Goal: Transaction & Acquisition: Purchase product/service

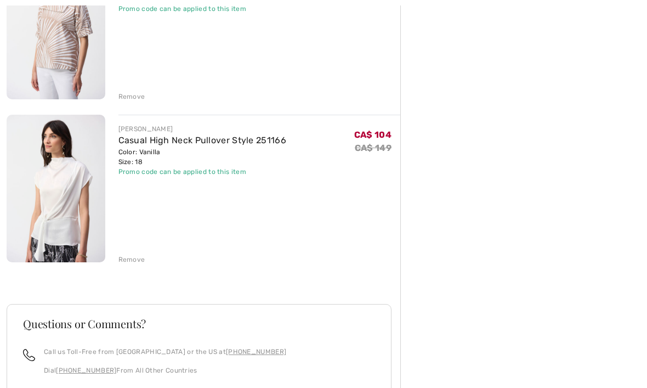
scroll to position [844, 0]
click at [135, 260] on div "Remove" at bounding box center [131, 259] width 27 height 10
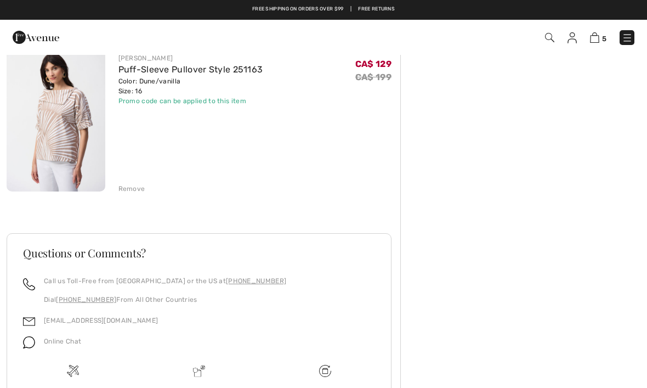
scroll to position [751, 0]
click at [137, 191] on div "Remove" at bounding box center [131, 189] width 27 height 10
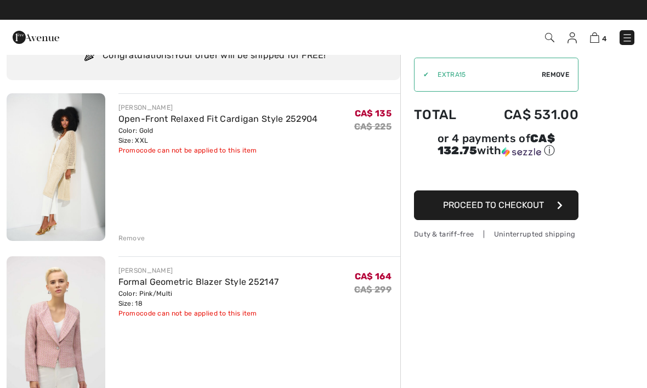
scroll to position [41, 0]
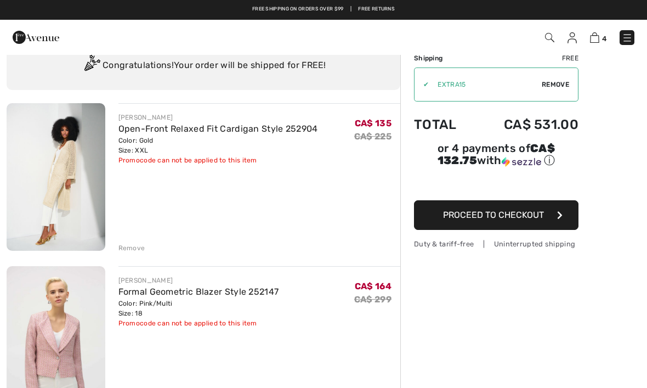
click at [77, 185] on img at bounding box center [56, 176] width 99 height 147
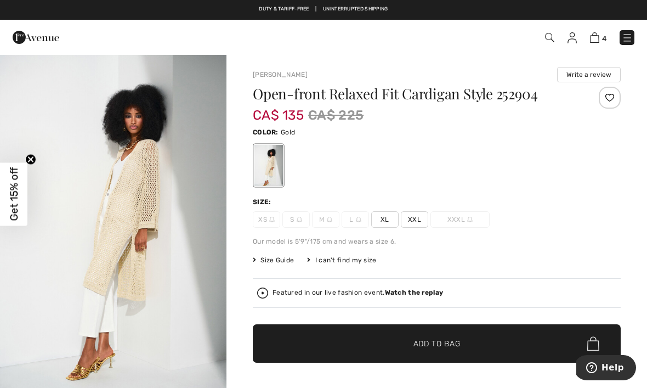
click at [174, 280] on img "1 / 5" at bounding box center [113, 224] width 226 height 340
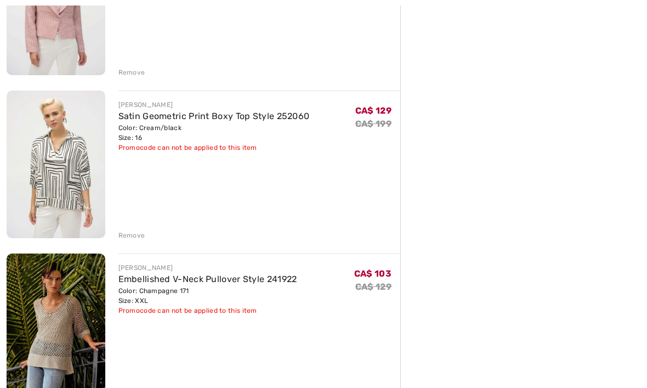
scroll to position [381, 0]
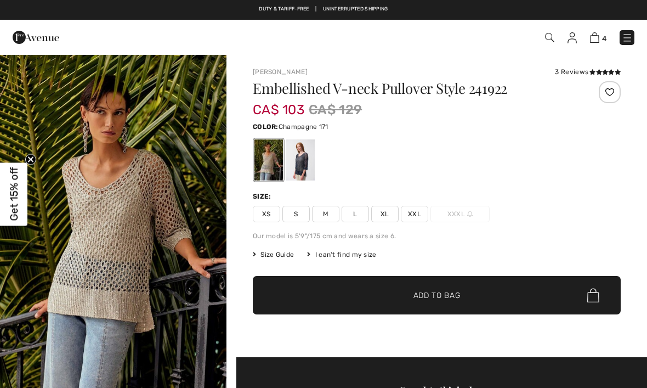
checkbox input "true"
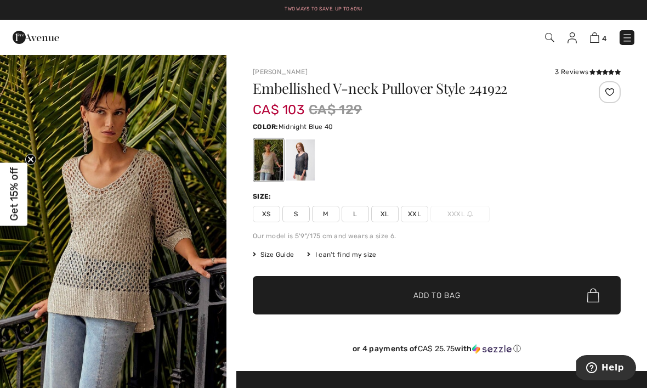
click at [302, 167] on div at bounding box center [300, 159] width 29 height 41
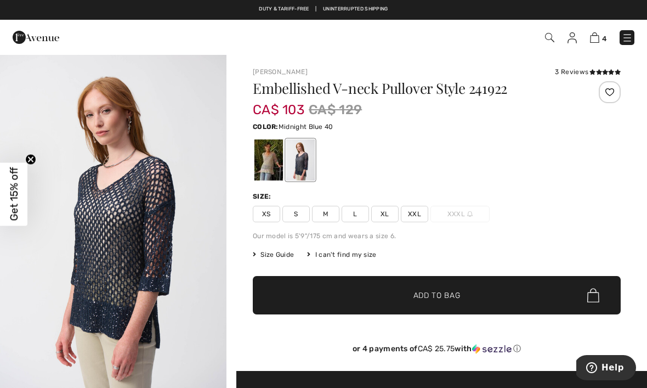
click at [627, 37] on img at bounding box center [627, 37] width 11 height 11
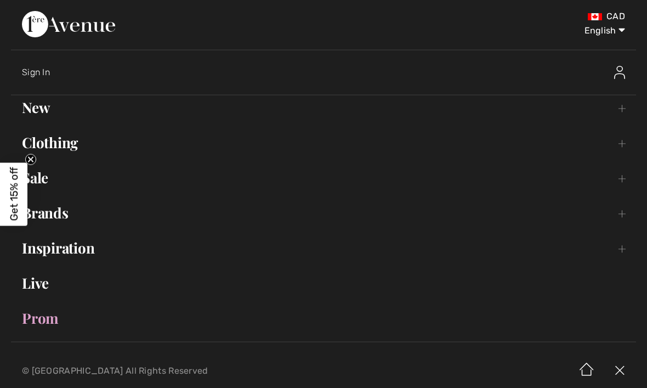
click at [52, 179] on link "Sale Toggle submenu" at bounding box center [323, 178] width 625 height 24
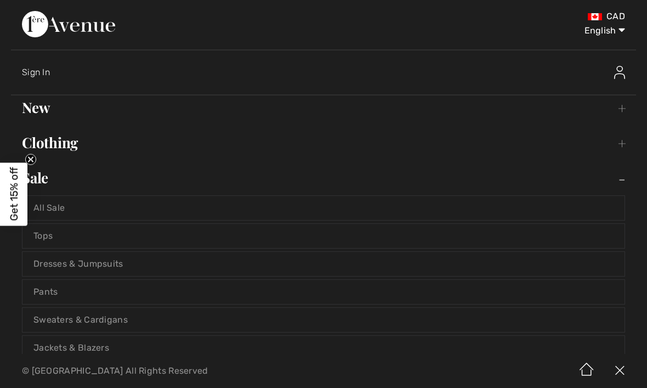
click at [100, 349] on link "Jackets & Blazers" at bounding box center [323, 348] width 602 height 24
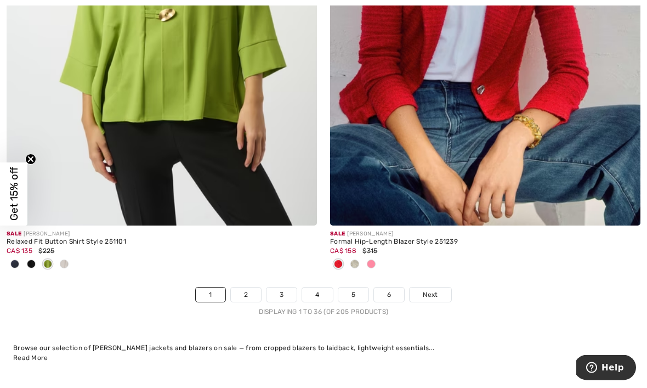
scroll to position [9510, 0]
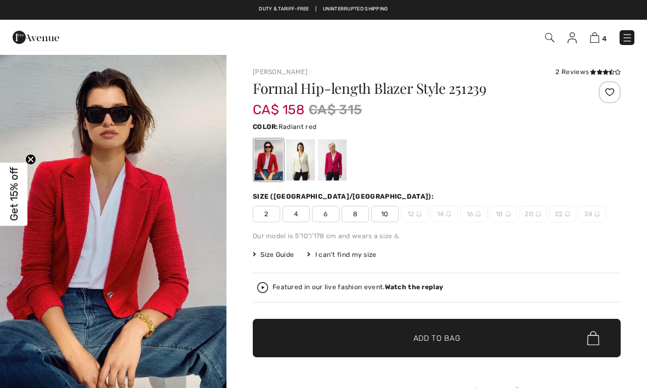
checkbox input "true"
click at [302, 162] on div at bounding box center [300, 159] width 29 height 41
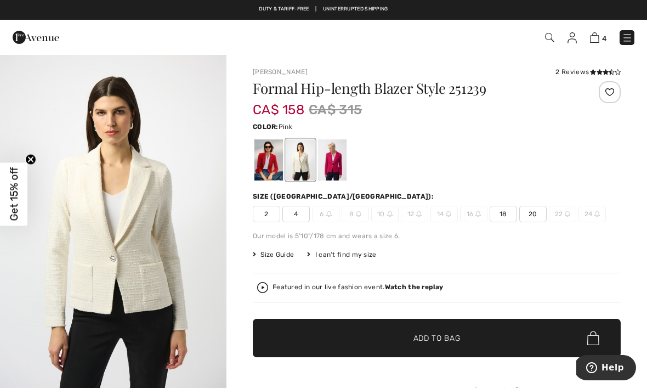
click at [339, 158] on div at bounding box center [332, 159] width 29 height 41
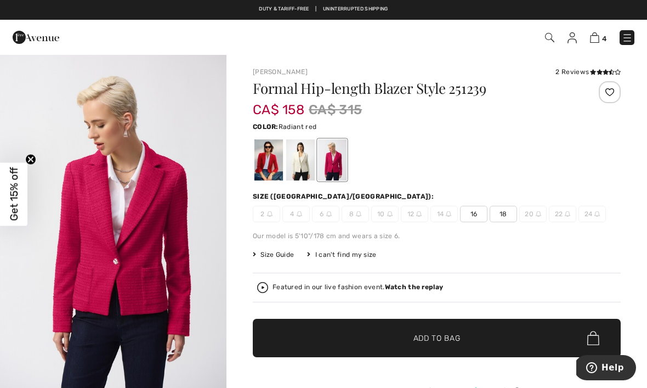
click at [270, 164] on div at bounding box center [268, 159] width 29 height 41
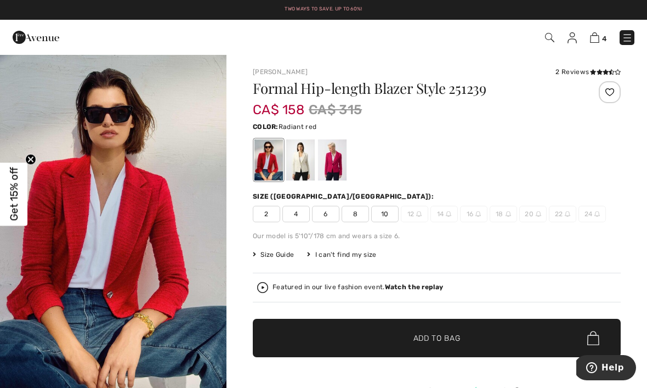
click at [304, 160] on div at bounding box center [300, 159] width 29 height 41
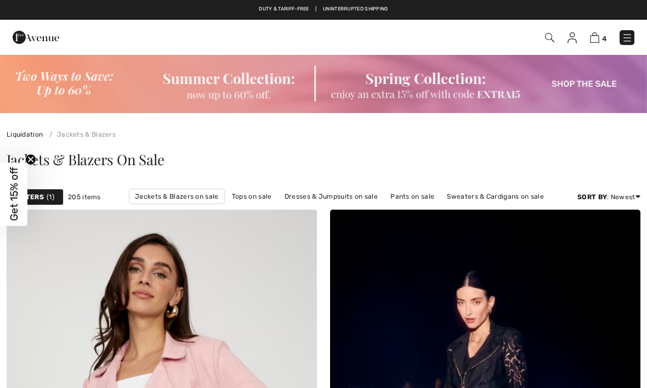
checkbox input "true"
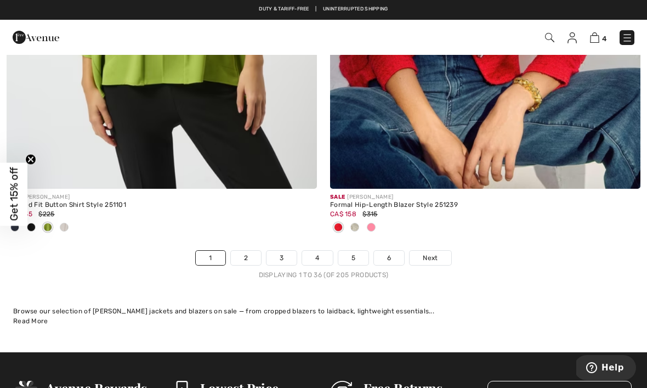
click at [444, 251] on link "Next" at bounding box center [430, 258] width 41 height 14
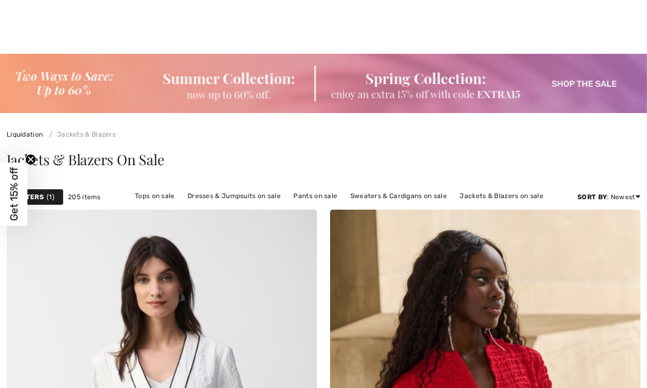
checkbox input "true"
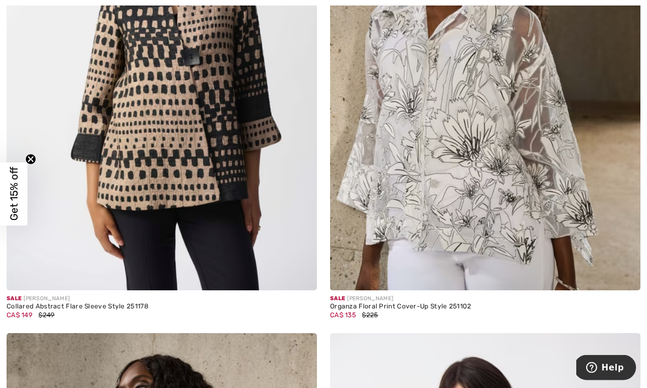
scroll to position [1978, 0]
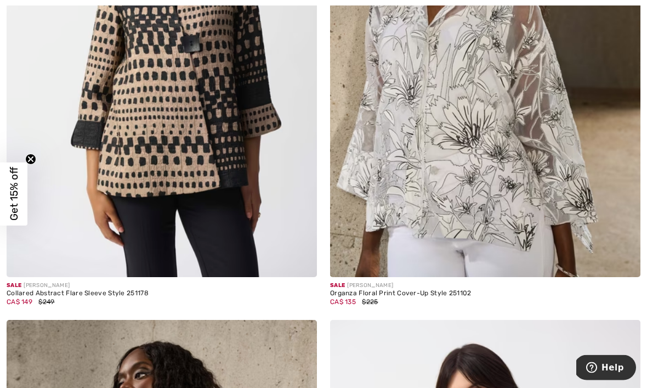
click at [128, 297] on div "CA$ 149 $249" at bounding box center [162, 302] width 310 height 10
click at [54, 287] on div "Sale [PERSON_NAME]" at bounding box center [162, 286] width 310 height 8
click at [197, 154] on img at bounding box center [162, 43] width 310 height 465
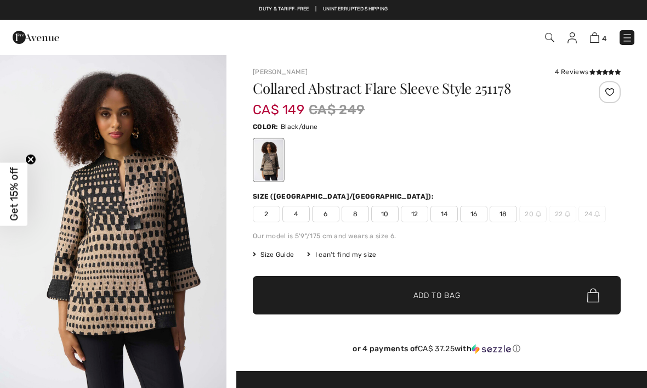
checkbox input "true"
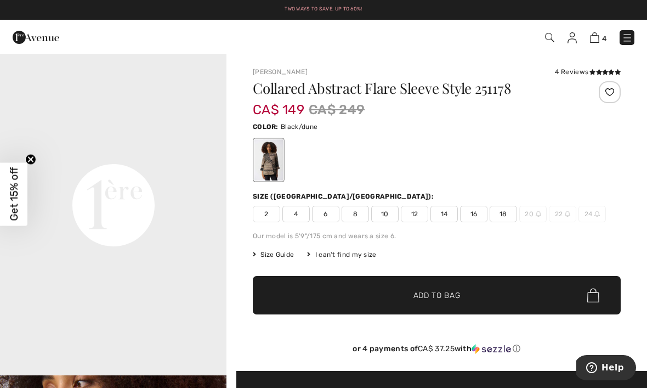
scroll to position [739, 0]
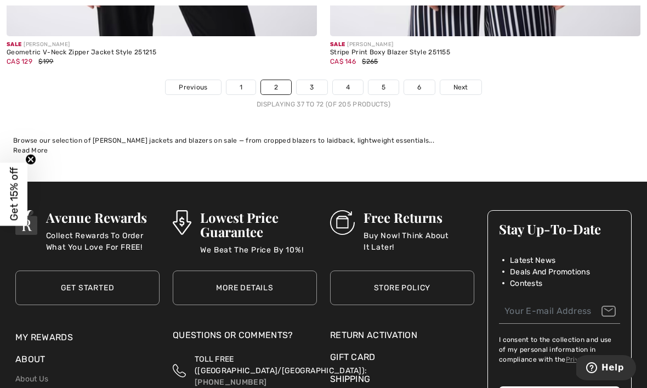
scroll to position [9681, 0]
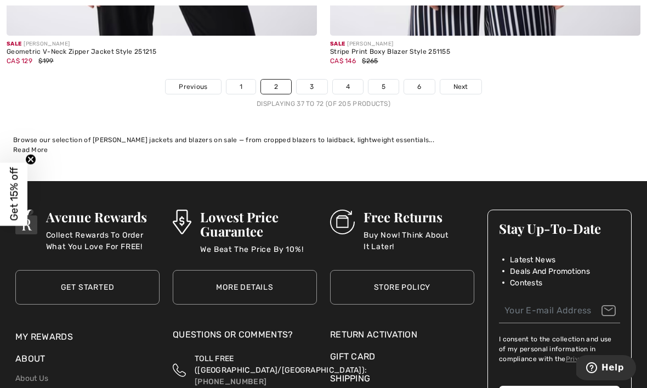
click at [473, 80] on link "Next" at bounding box center [460, 87] width 41 height 14
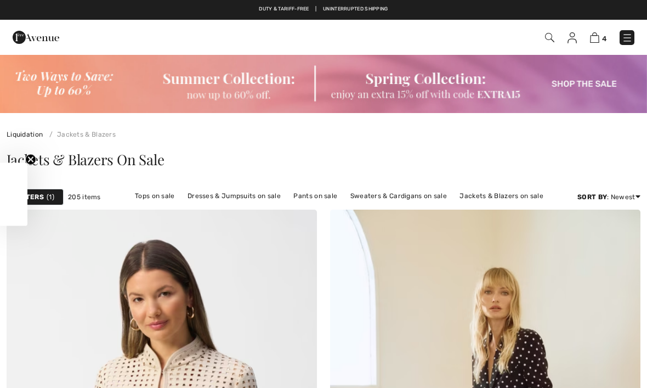
checkbox input "true"
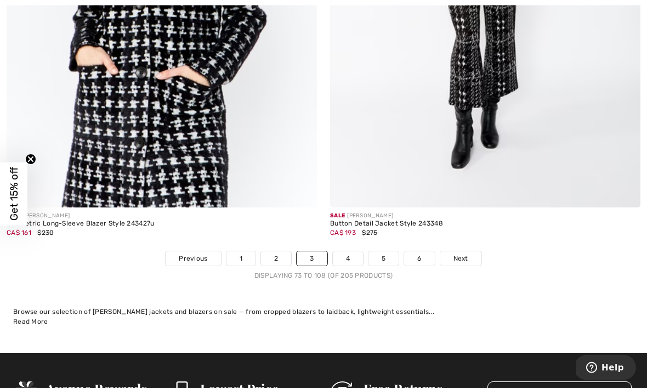
scroll to position [9437, 0]
click at [465, 253] on span "Next" at bounding box center [460, 258] width 15 height 10
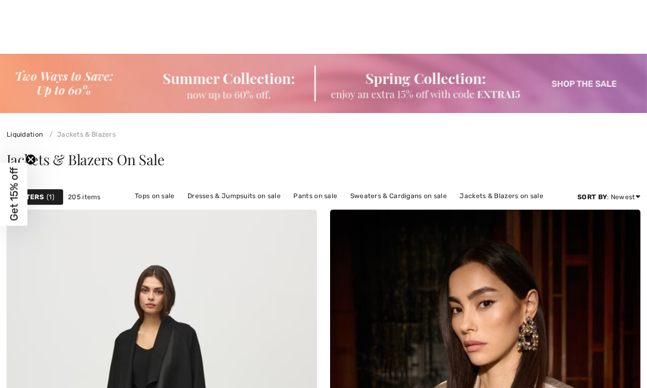
checkbox input "true"
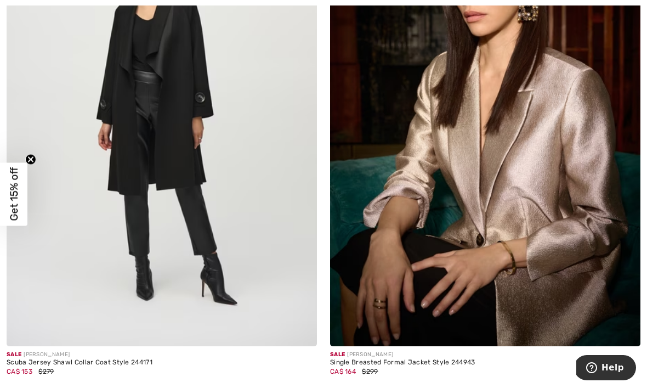
scroll to position [360, 0]
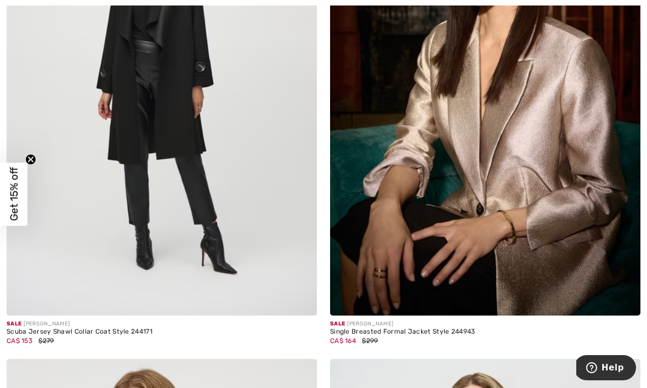
click at [164, 98] on img at bounding box center [162, 82] width 310 height 465
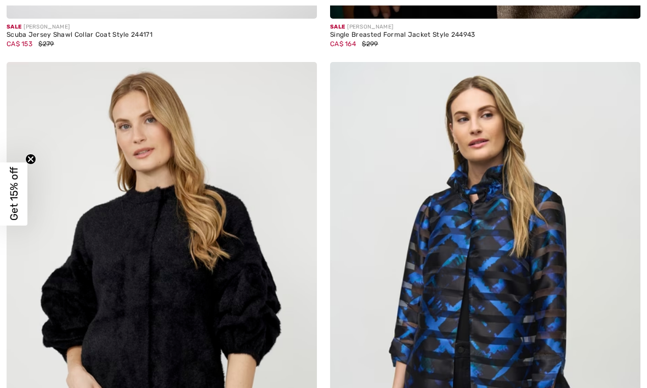
checkbox input "true"
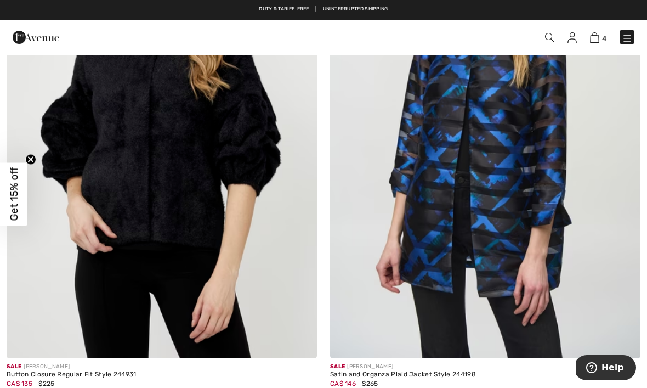
scroll to position [811, 0]
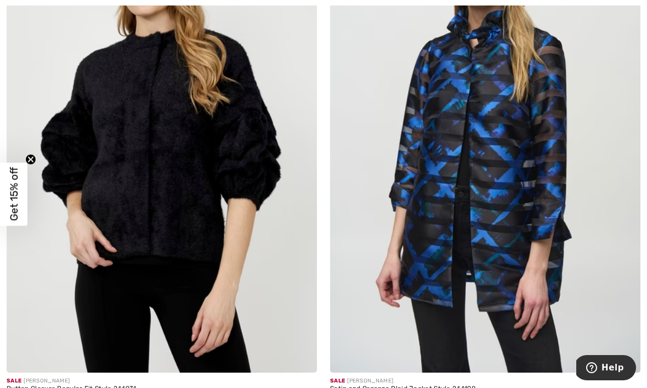
click at [600, 349] on div at bounding box center [618, 350] width 46 height 46
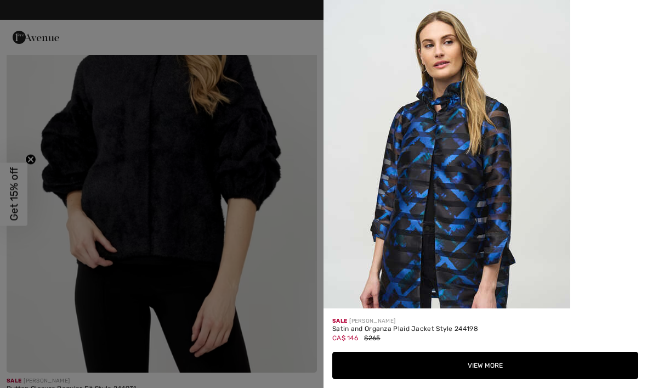
click at [96, 208] on div at bounding box center [323, 194] width 647 height 388
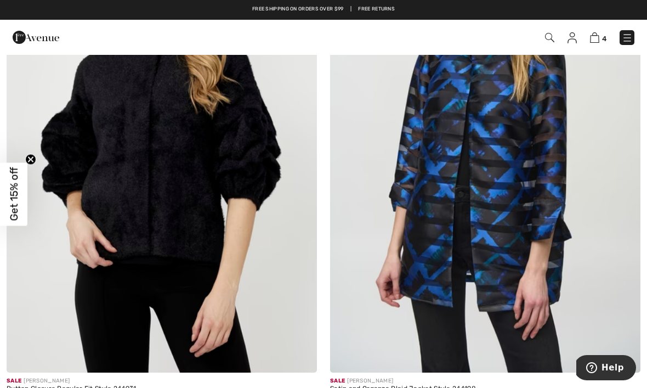
click at [115, 315] on img at bounding box center [162, 139] width 310 height 465
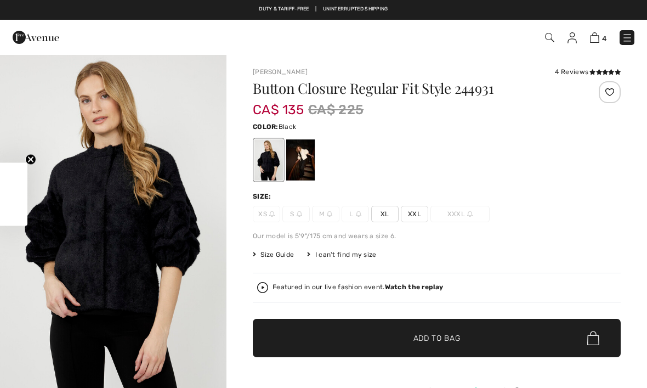
checkbox input "true"
click at [302, 160] on div at bounding box center [300, 159] width 29 height 41
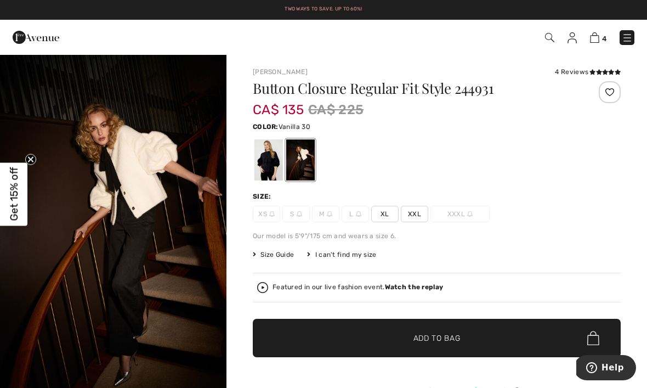
click at [163, 259] on img "1 / 8" at bounding box center [113, 224] width 226 height 340
click at [269, 162] on div at bounding box center [268, 159] width 29 height 41
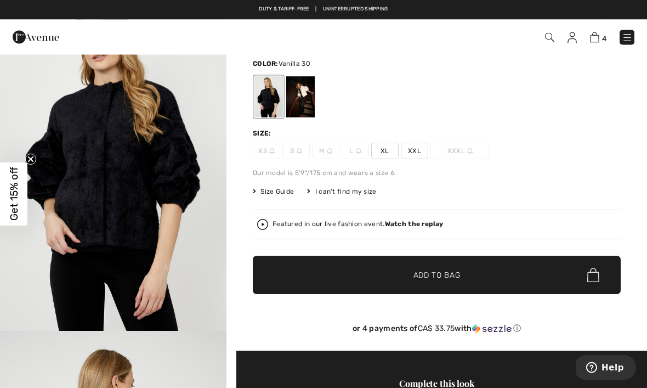
scroll to position [63, 0]
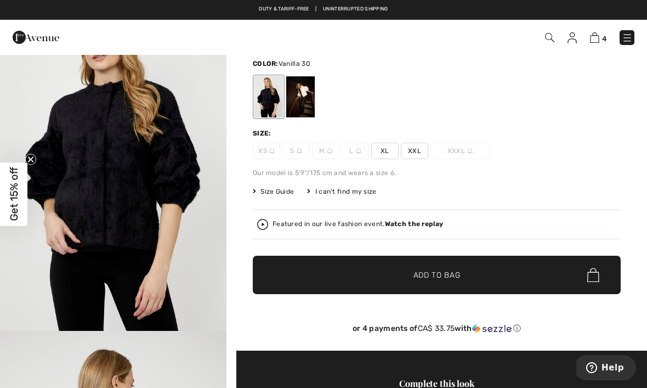
click at [293, 94] on div at bounding box center [300, 96] width 29 height 41
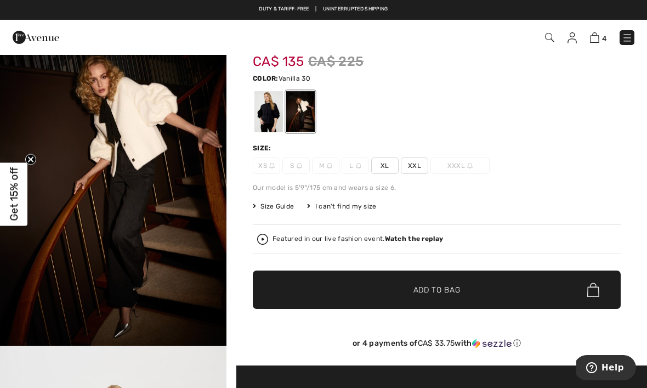
scroll to position [48, 0]
click at [315, 112] on div at bounding box center [300, 112] width 29 height 41
click at [423, 162] on span "XXL" at bounding box center [414, 165] width 27 height 16
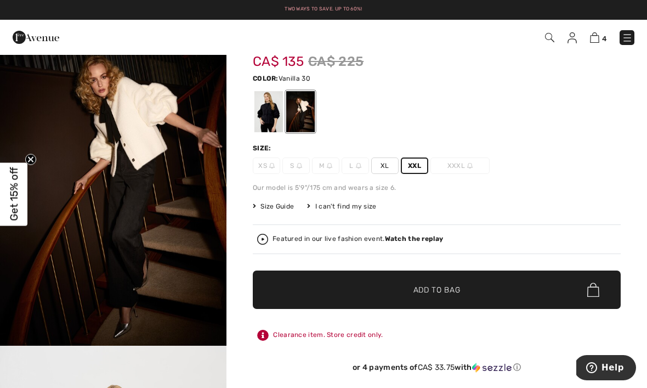
click at [493, 296] on span "✔ Added to Bag Add to Bag" at bounding box center [437, 289] width 368 height 38
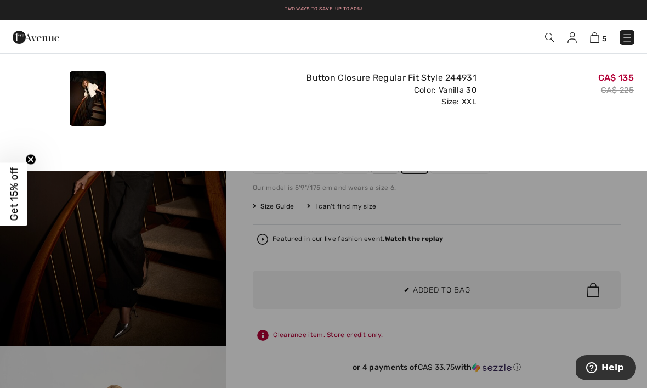
scroll to position [0, 0]
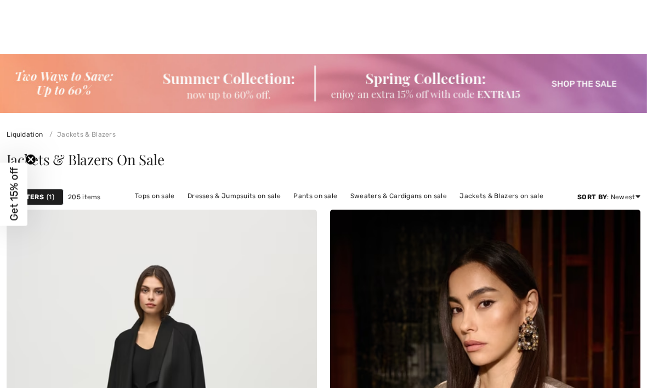
scroll to position [1441, 0]
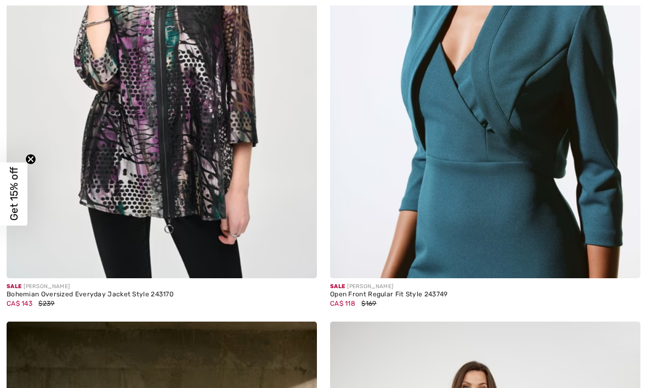
checkbox input "true"
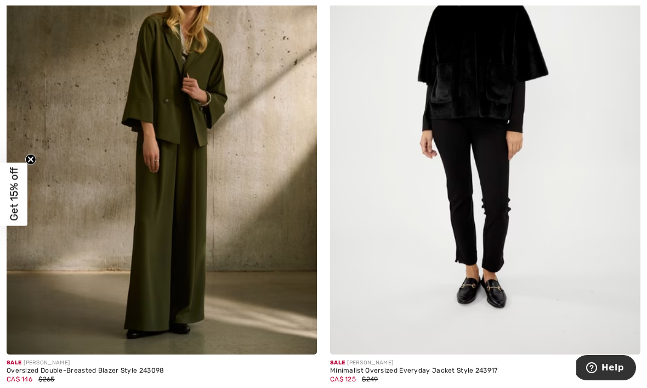
scroll to position [1866, 0]
click at [450, 366] on div "Minimalist Oversized Everyday Jacket Style 243917" at bounding box center [485, 370] width 310 height 8
click at [486, 259] on img at bounding box center [485, 120] width 310 height 465
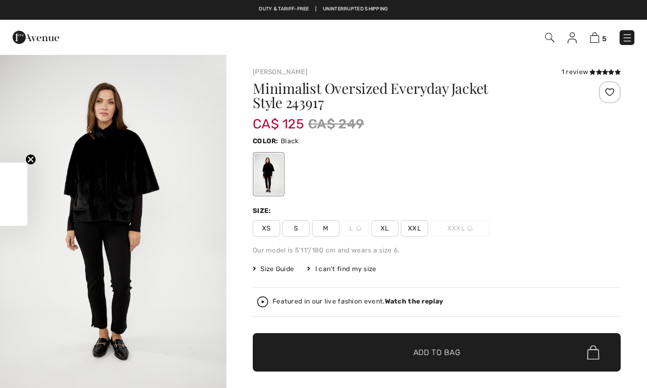
checkbox input "true"
click at [104, 177] on img "1 / 4" at bounding box center [113, 224] width 226 height 340
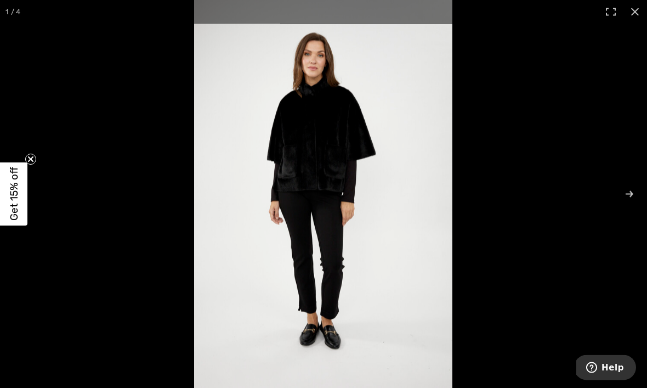
scroll to position [189, 0]
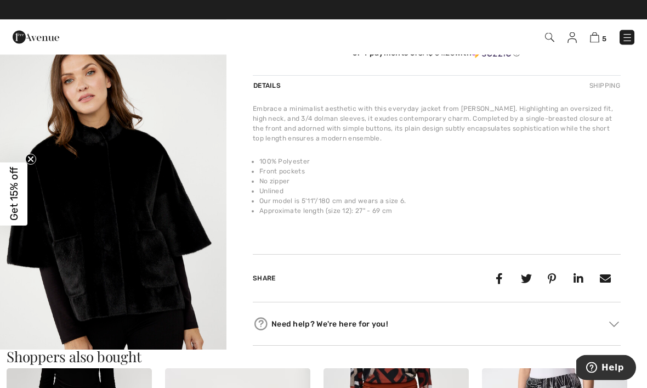
scroll to position [326, 0]
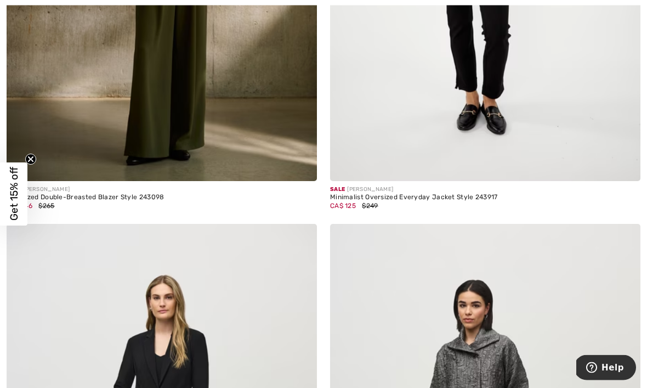
scroll to position [2039, 0]
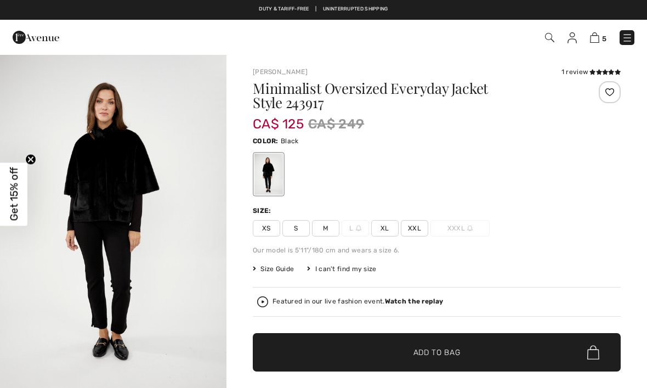
checkbox input "true"
click at [422, 225] on span "XXL" at bounding box center [414, 228] width 27 height 16
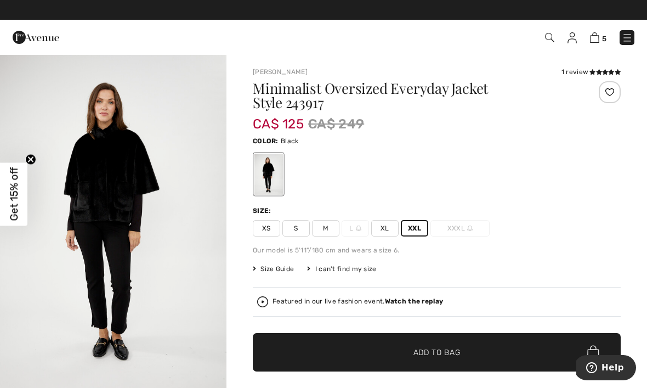
click at [466, 343] on span "✔ Added to Bag Add to Bag" at bounding box center [437, 352] width 368 height 38
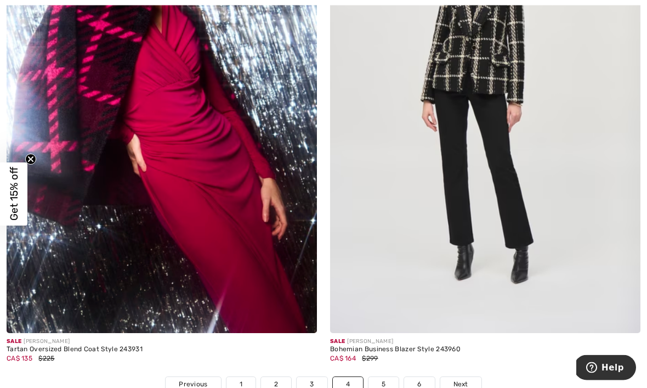
scroll to position [9312, 0]
click at [466, 379] on span "Next" at bounding box center [460, 384] width 15 height 10
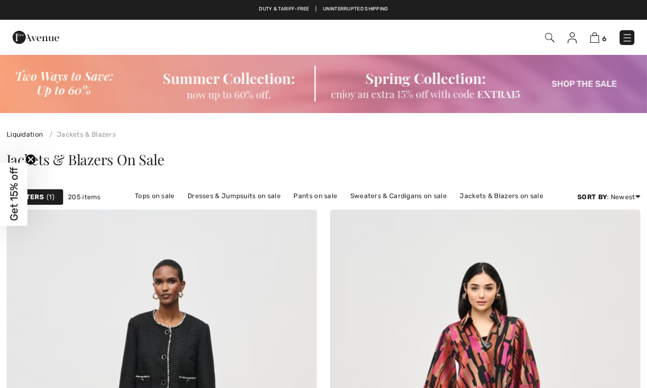
checkbox input "true"
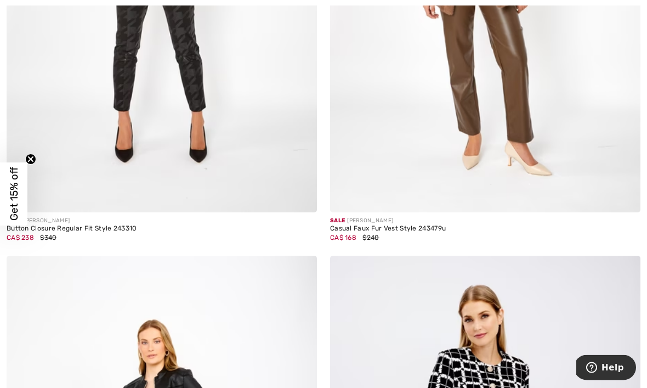
scroll to position [2726, 0]
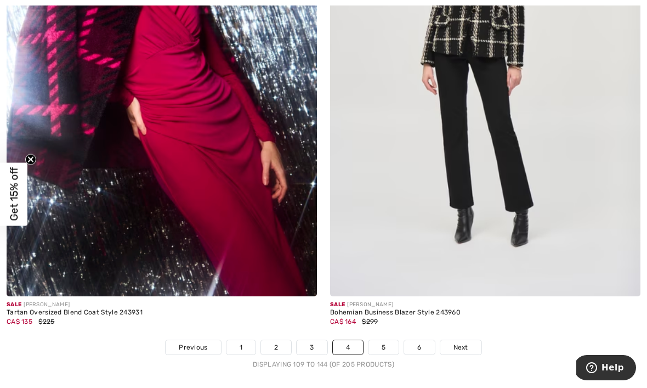
scroll to position [9350, 0]
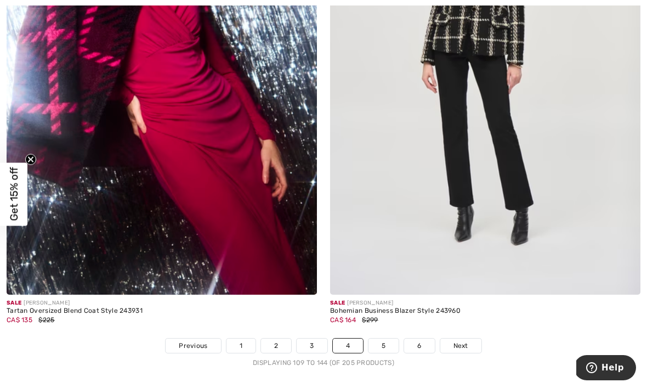
click at [467, 340] on span "Next" at bounding box center [460, 345] width 15 height 10
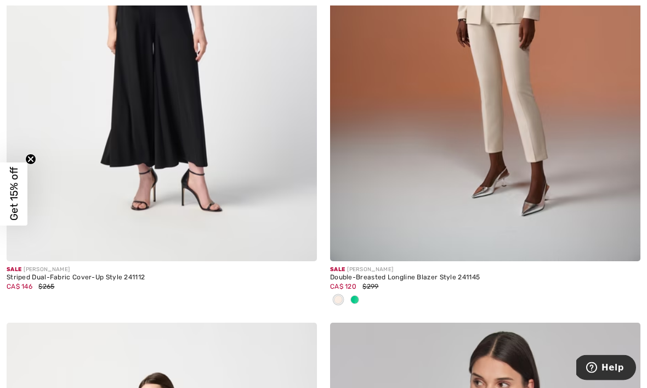
scroll to position [8938, 0]
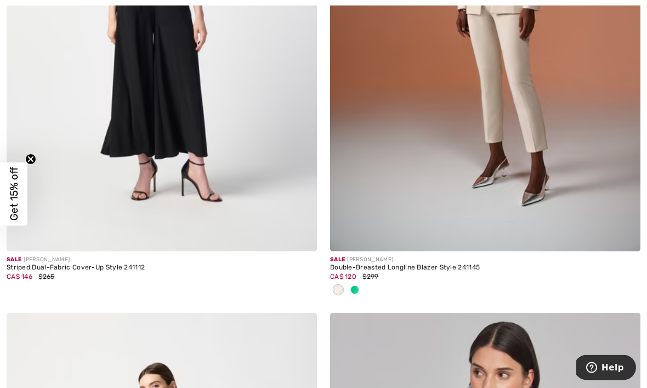
click at [458, 181] on img at bounding box center [485, 18] width 310 height 465
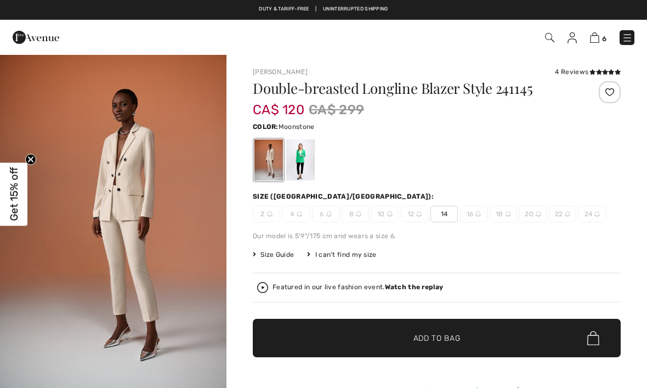
checkbox input "true"
click at [305, 149] on div at bounding box center [300, 159] width 29 height 41
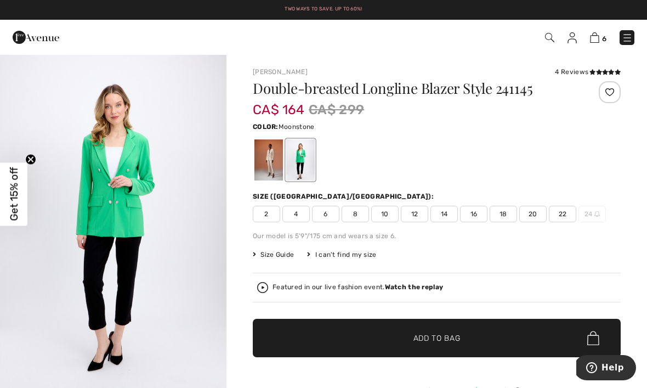
click at [264, 157] on div at bounding box center [268, 159] width 29 height 41
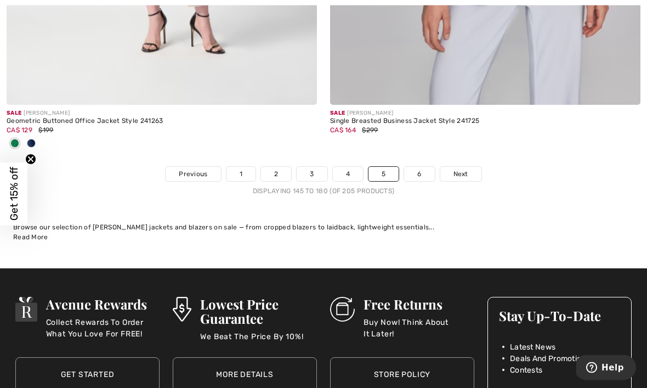
scroll to position [9612, 0]
click at [461, 171] on span "Next" at bounding box center [460, 174] width 15 height 10
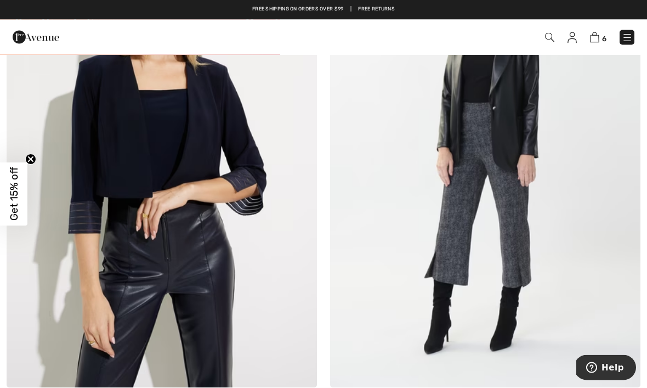
scroll to position [5981, 0]
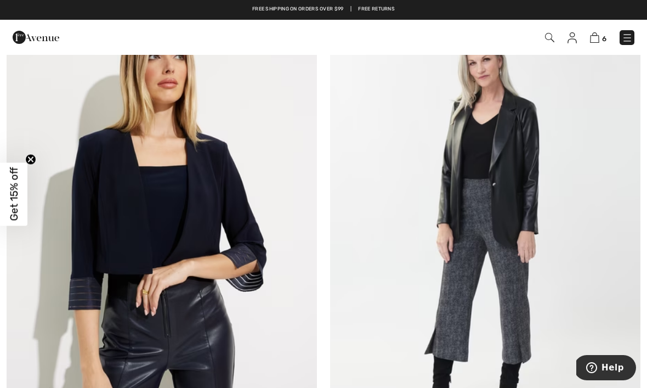
click at [597, 38] on img at bounding box center [594, 37] width 9 height 10
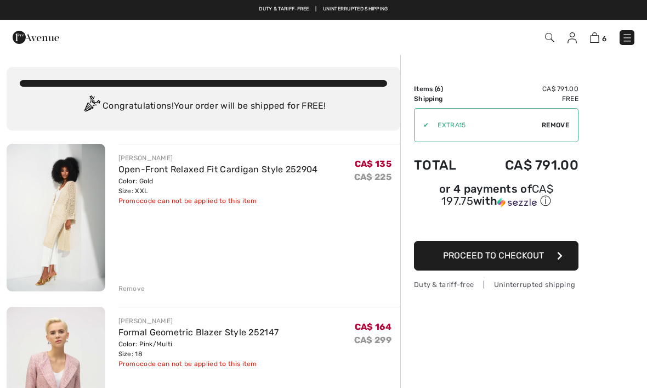
click at [541, 252] on button "Proceed to Checkout" at bounding box center [496, 256] width 164 height 30
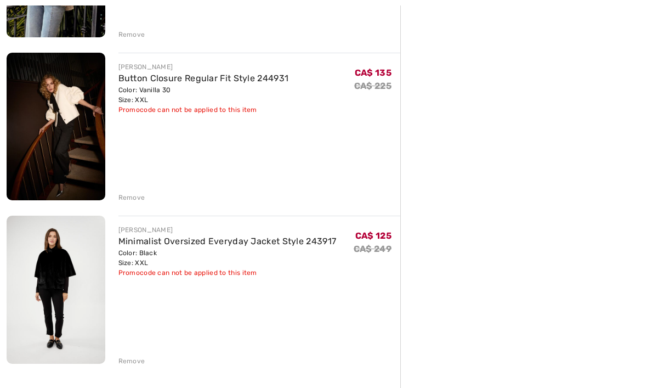
scroll to position [743, 0]
click at [43, 276] on img at bounding box center [56, 288] width 99 height 147
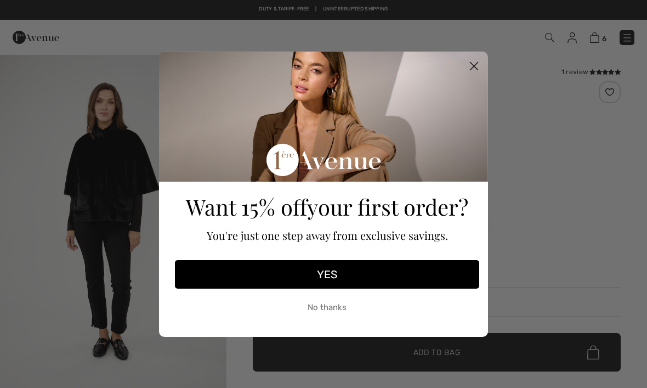
checkbox input "true"
click at [415, 273] on button "YES" at bounding box center [327, 274] width 304 height 29
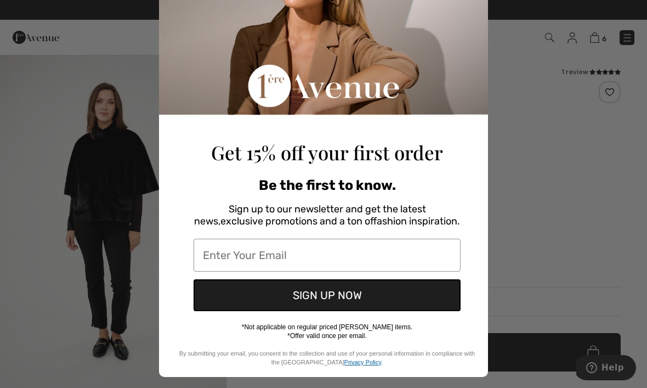
scroll to position [86, 0]
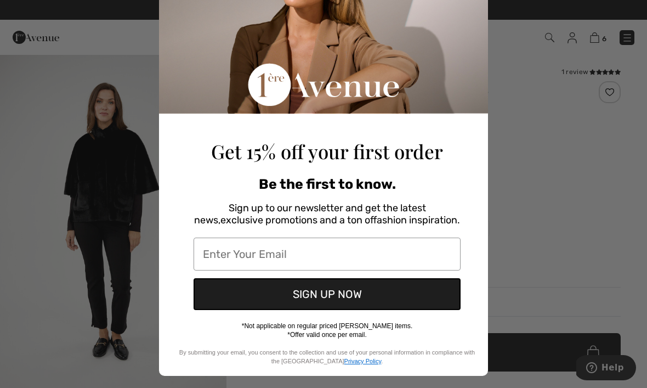
click at [386, 258] on input "Enter Your Email" at bounding box center [327, 253] width 267 height 33
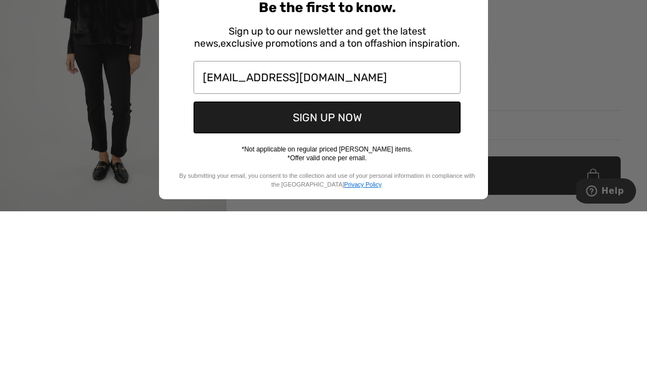
type input "Meekie222@gmail.com"
click at [375, 278] on button "SIGN UP NOW" at bounding box center [327, 294] width 267 height 32
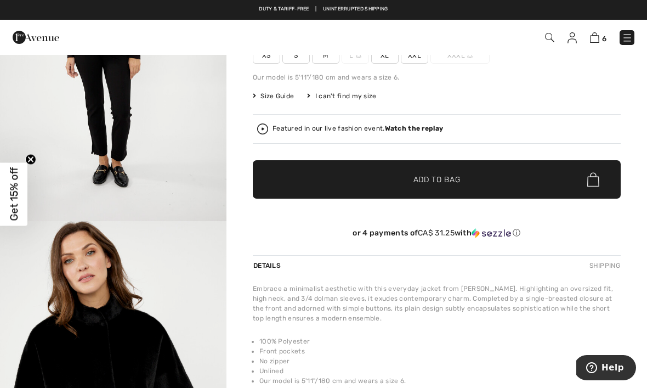
scroll to position [167, 0]
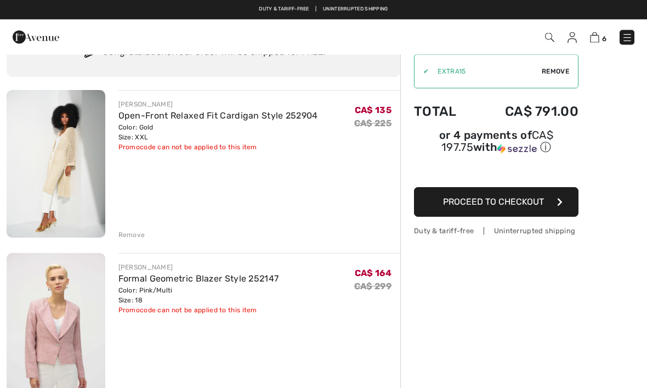
scroll to position [53, 0]
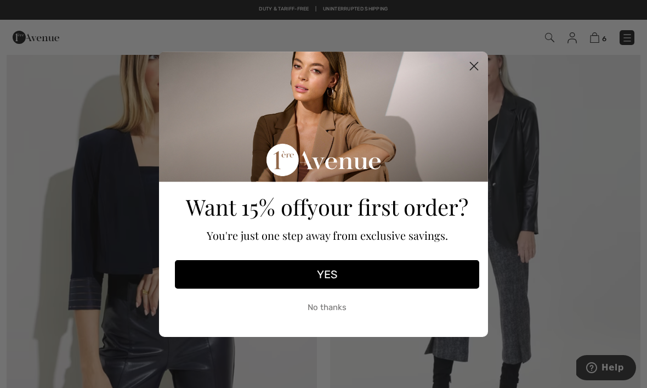
click at [400, 277] on button "YES" at bounding box center [327, 274] width 304 height 29
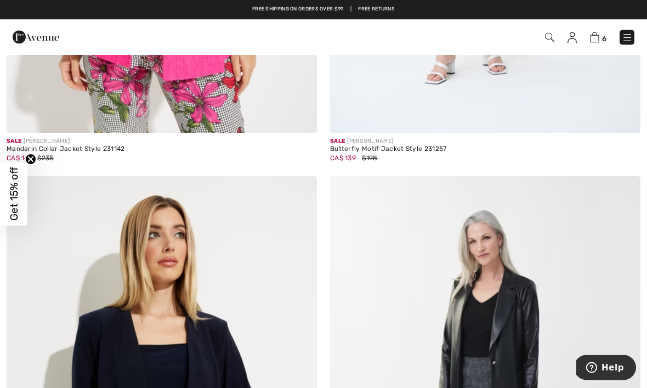
scroll to position [5753, 0]
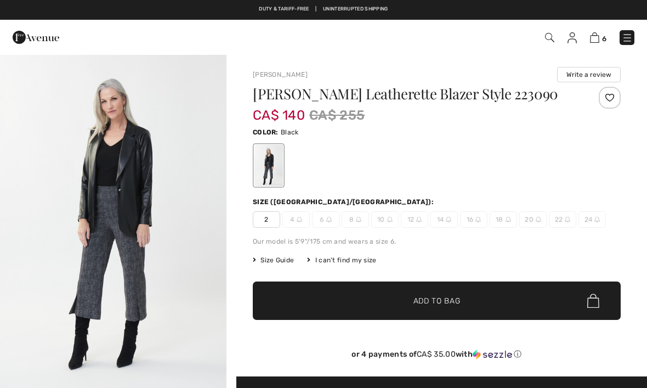
checkbox input "true"
click at [350, 8] on link "Two ways to save. Up to 60%!" at bounding box center [323, 8] width 77 height 5
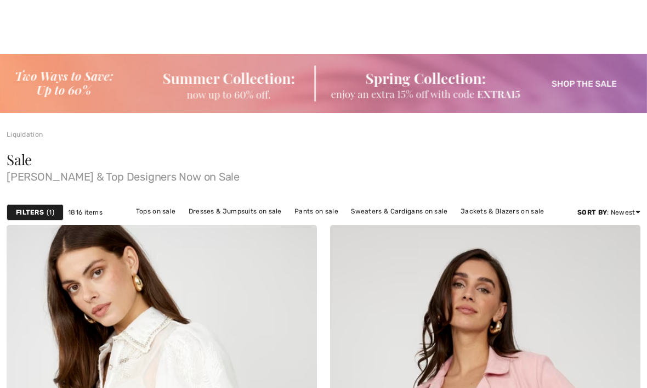
checkbox input "true"
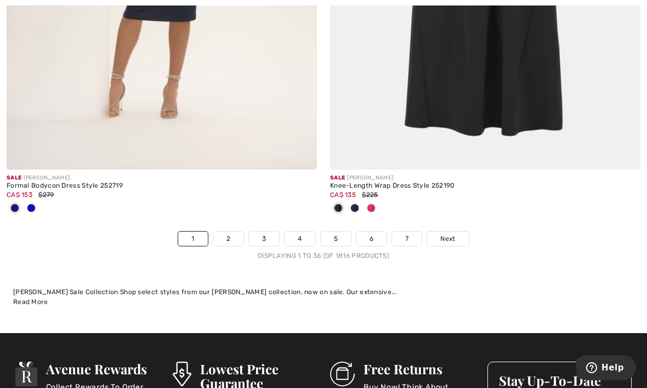
scroll to position [9499, 0]
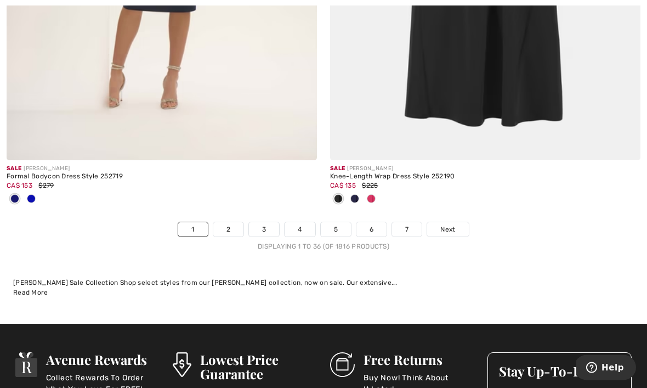
click at [459, 223] on link "Next" at bounding box center [447, 230] width 41 height 14
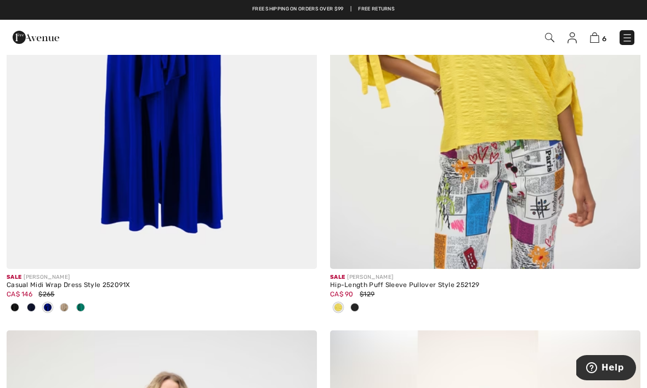
scroll to position [1477, 0]
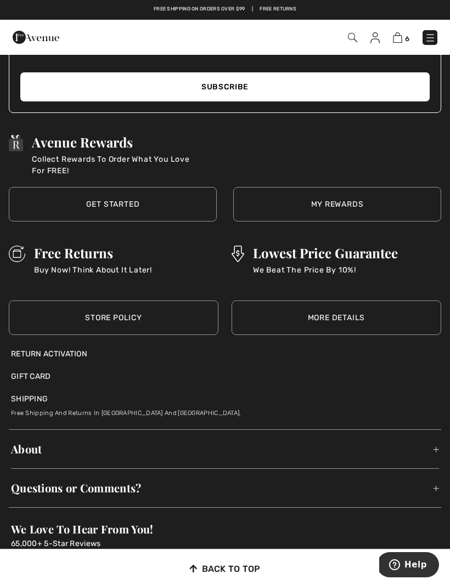
scroll to position [7453, 0]
